Goal: Find specific page/section: Find specific page/section

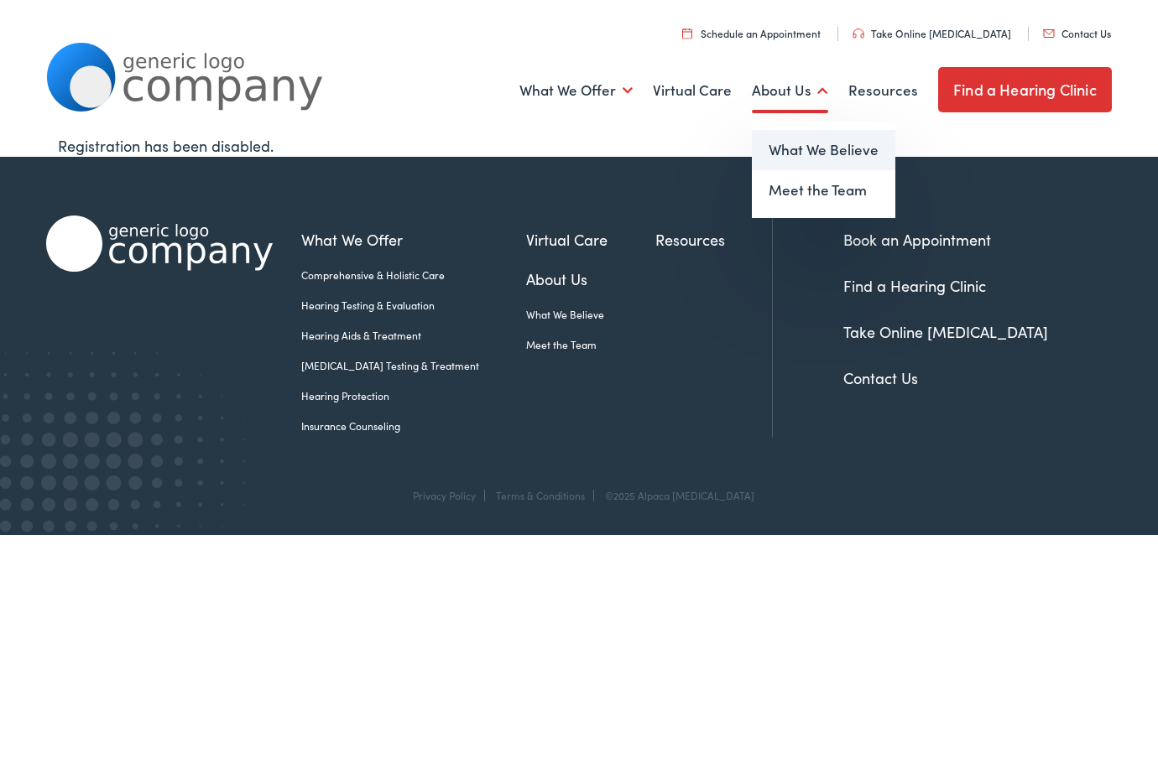
click at [799, 151] on link "What We Believe" at bounding box center [823, 150] width 143 height 40
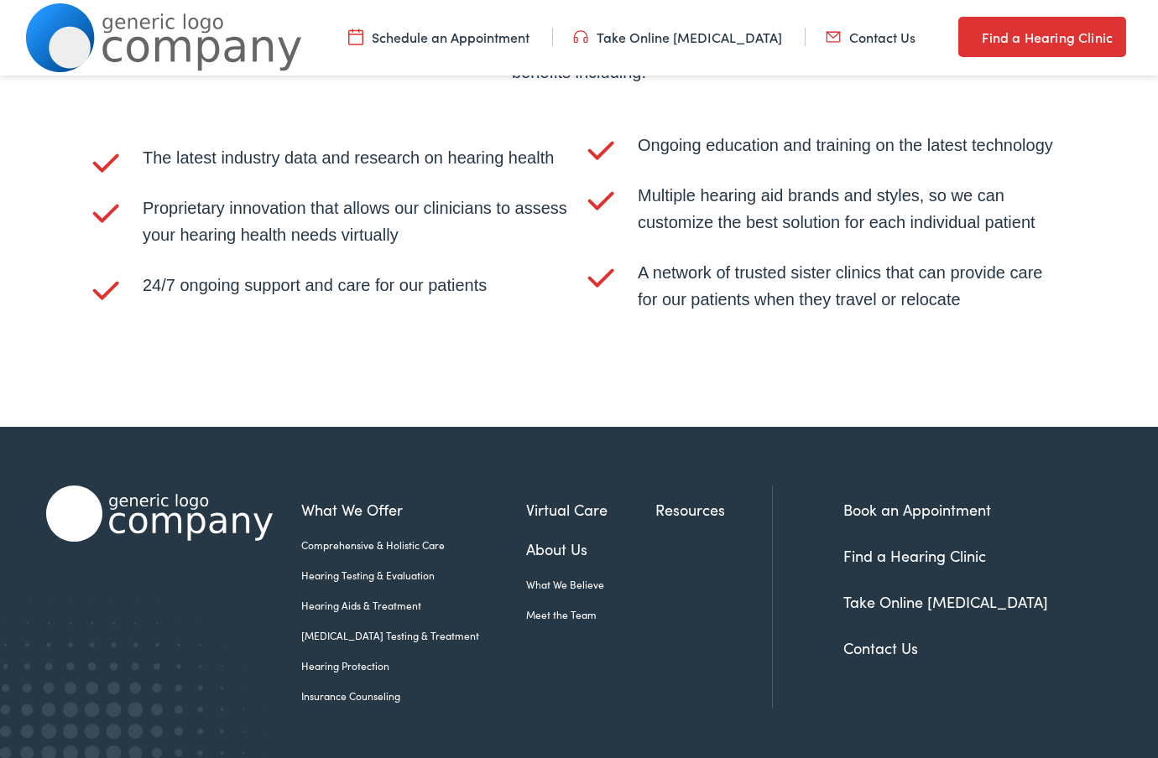
scroll to position [3336, 0]
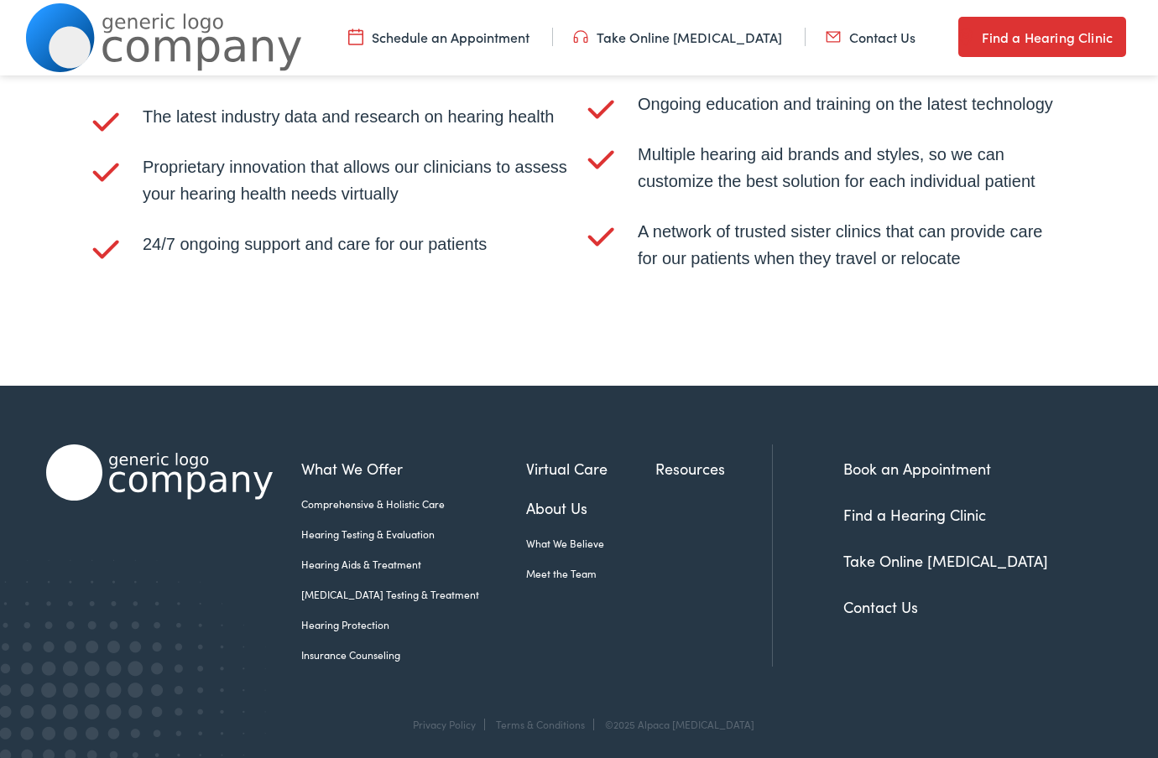
click at [856, 597] on link "Contact Us" at bounding box center [880, 606] width 75 height 21
